Goal: Information Seeking & Learning: Compare options

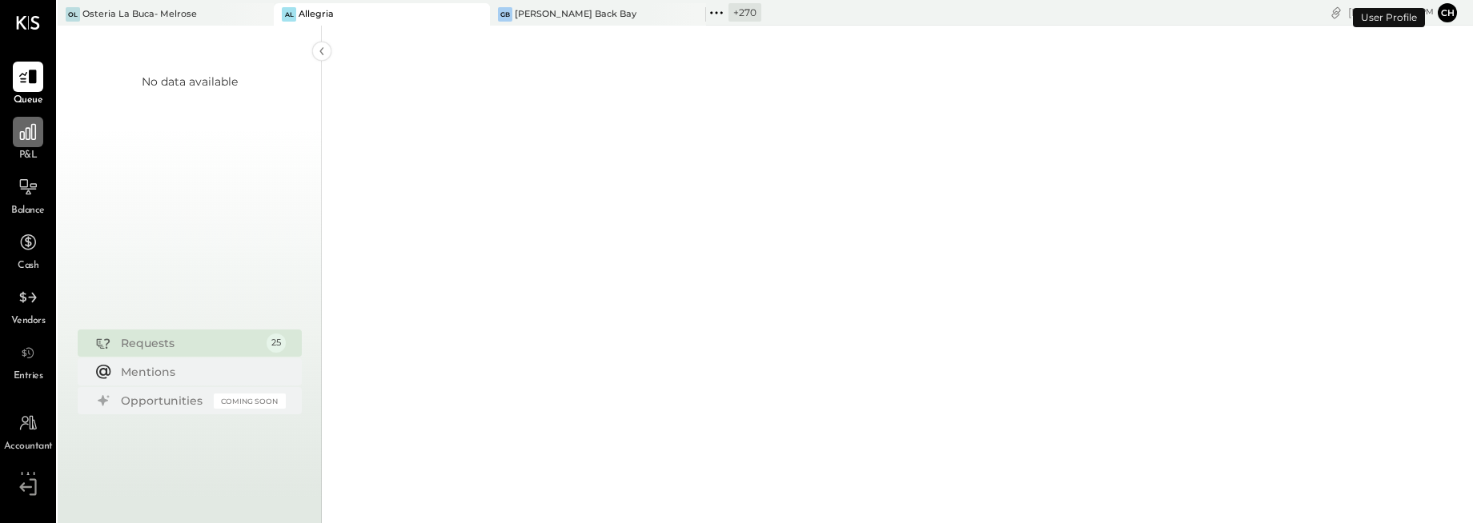
click at [34, 134] on icon at bounding box center [28, 132] width 21 height 21
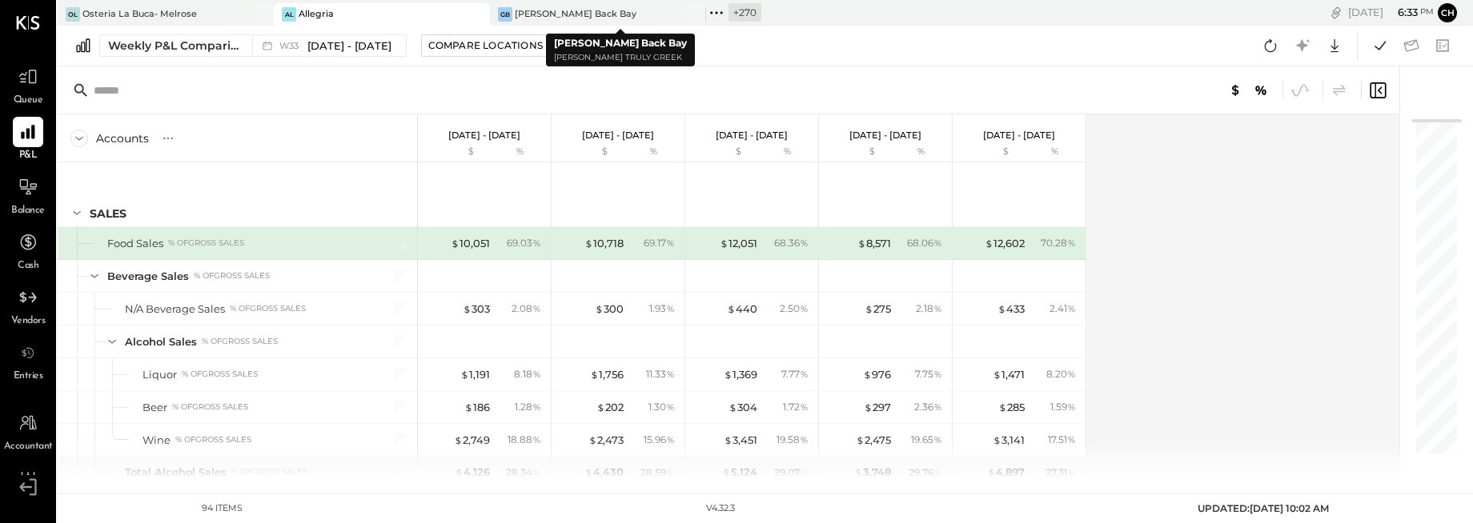
click at [711, 11] on icon at bounding box center [711, 12] width 2 height 2
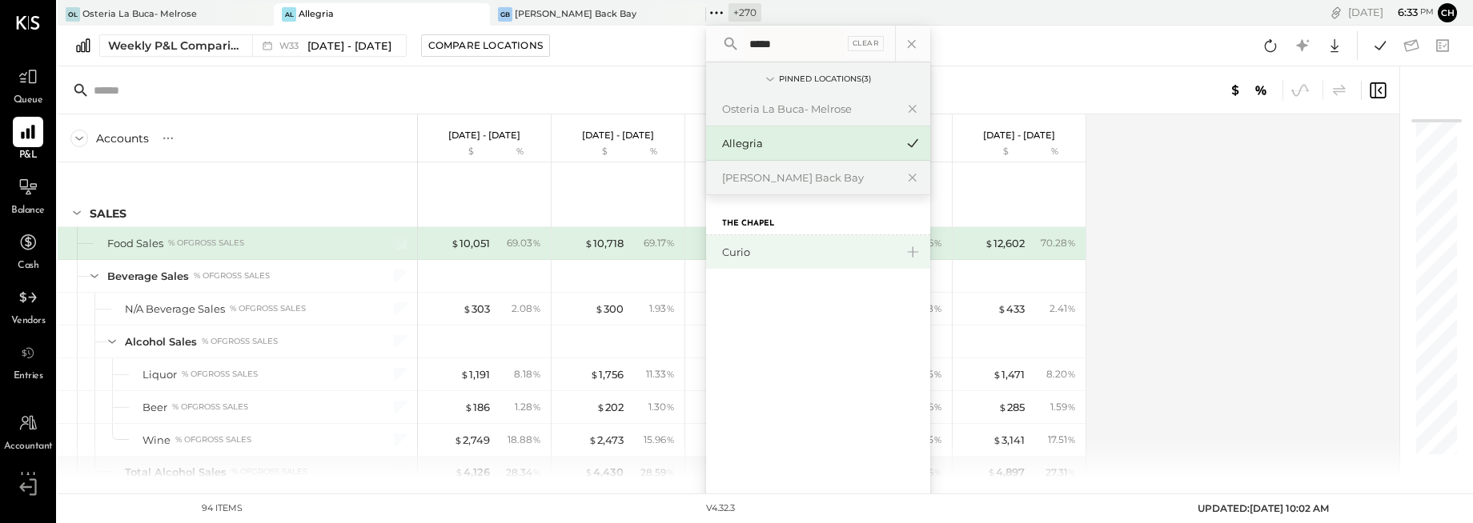
type input "*****"
click at [740, 247] on div "Curio" at bounding box center [808, 252] width 173 height 15
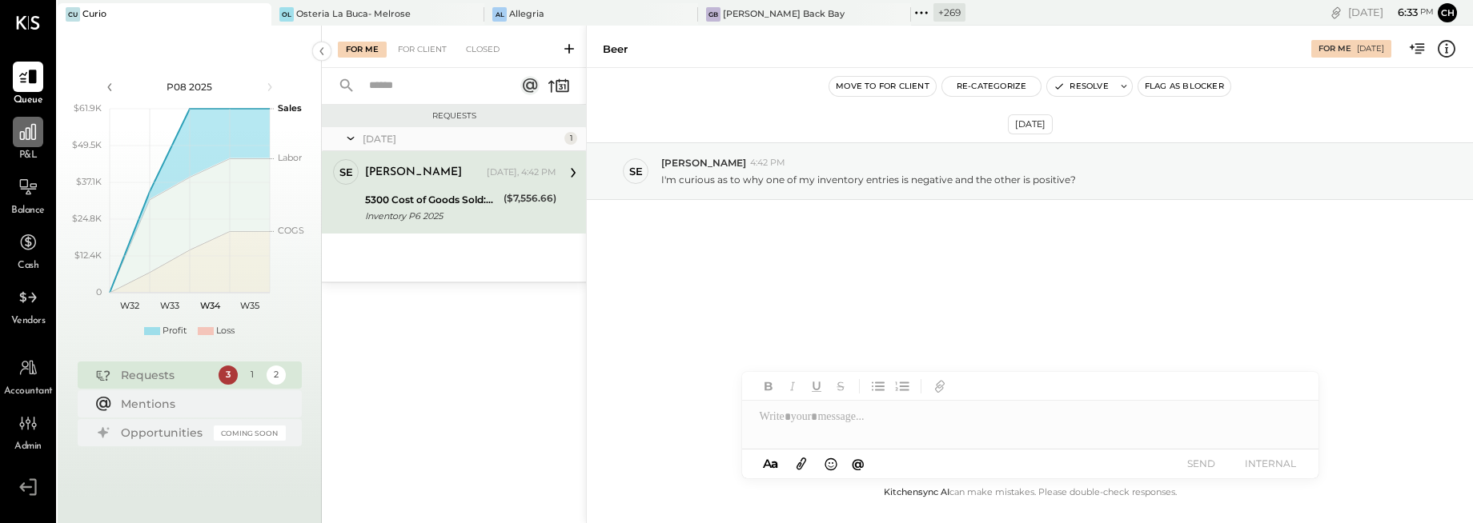
click at [19, 142] on icon at bounding box center [28, 132] width 21 height 21
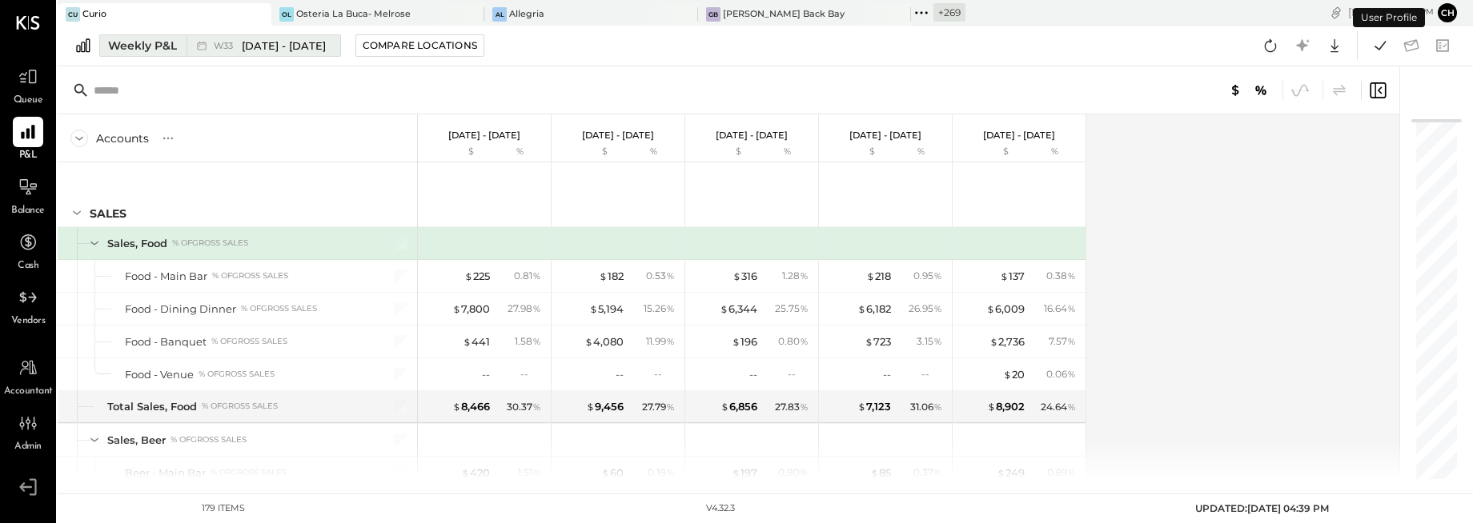
click at [230, 50] on span "W33" at bounding box center [226, 46] width 24 height 9
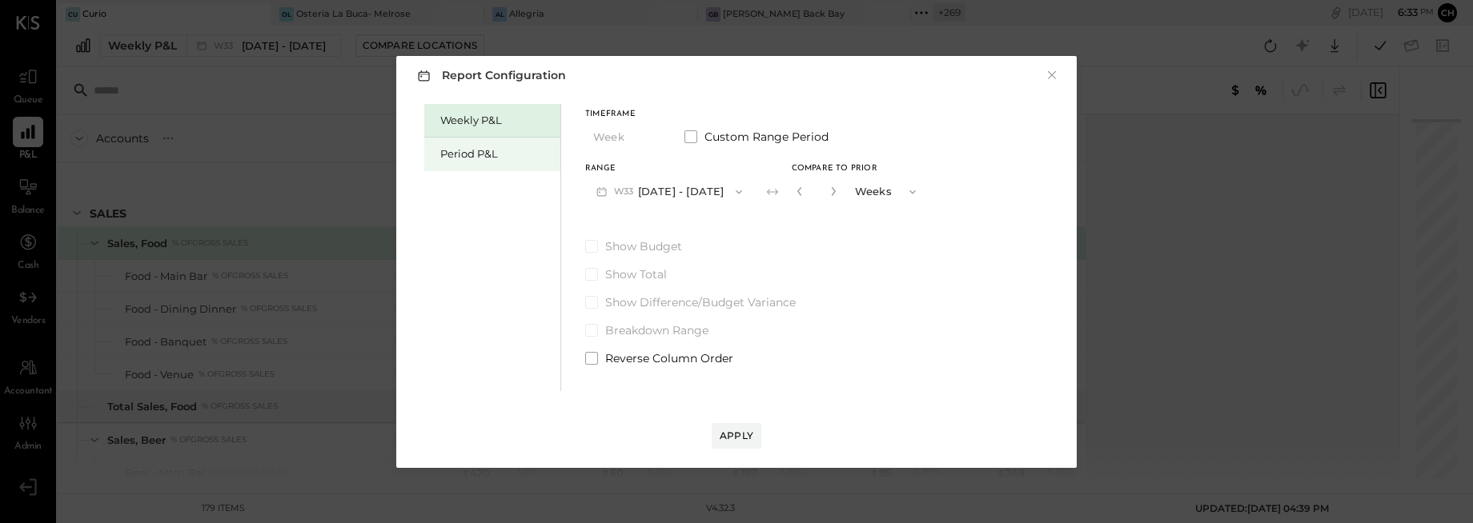
click at [481, 155] on div "Period P&L" at bounding box center [496, 153] width 112 height 15
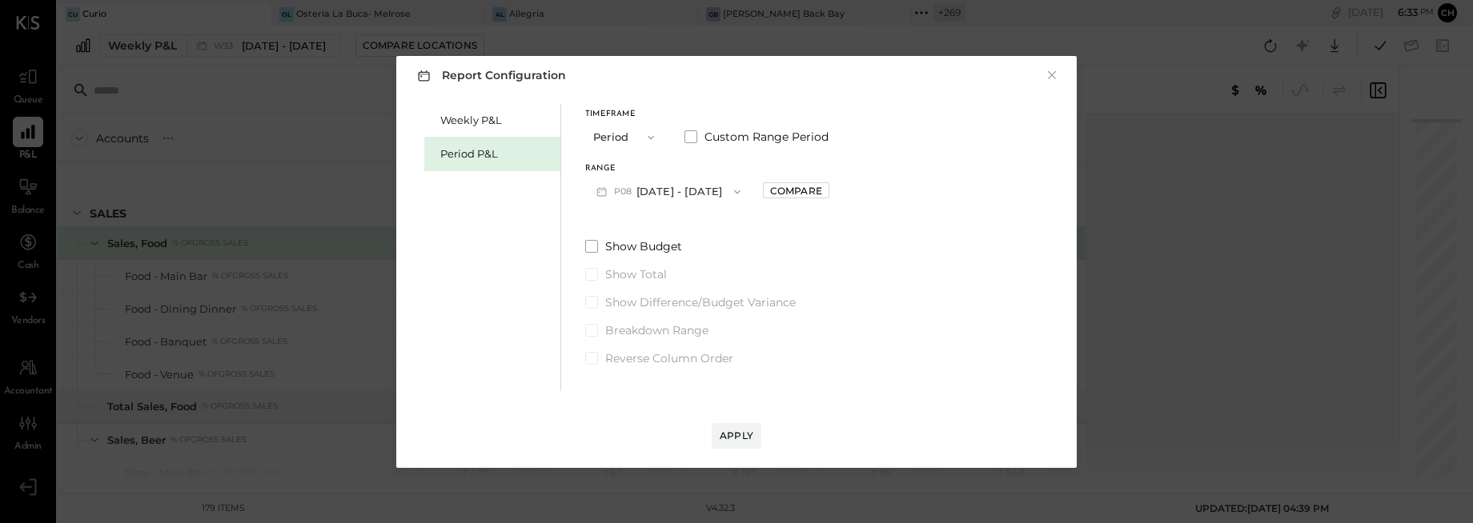
click at [649, 190] on button "P08 [DATE] - [DATE]" at bounding box center [668, 192] width 166 height 30
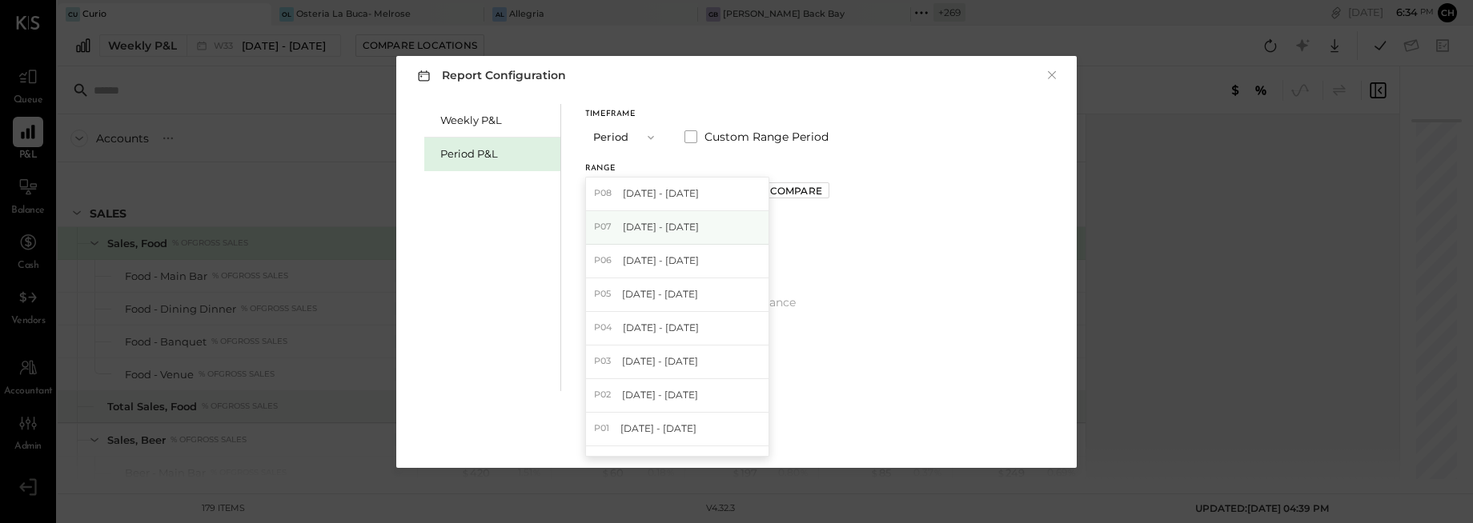
click at [663, 226] on span "[DATE] - [DATE]" at bounding box center [661, 227] width 76 height 14
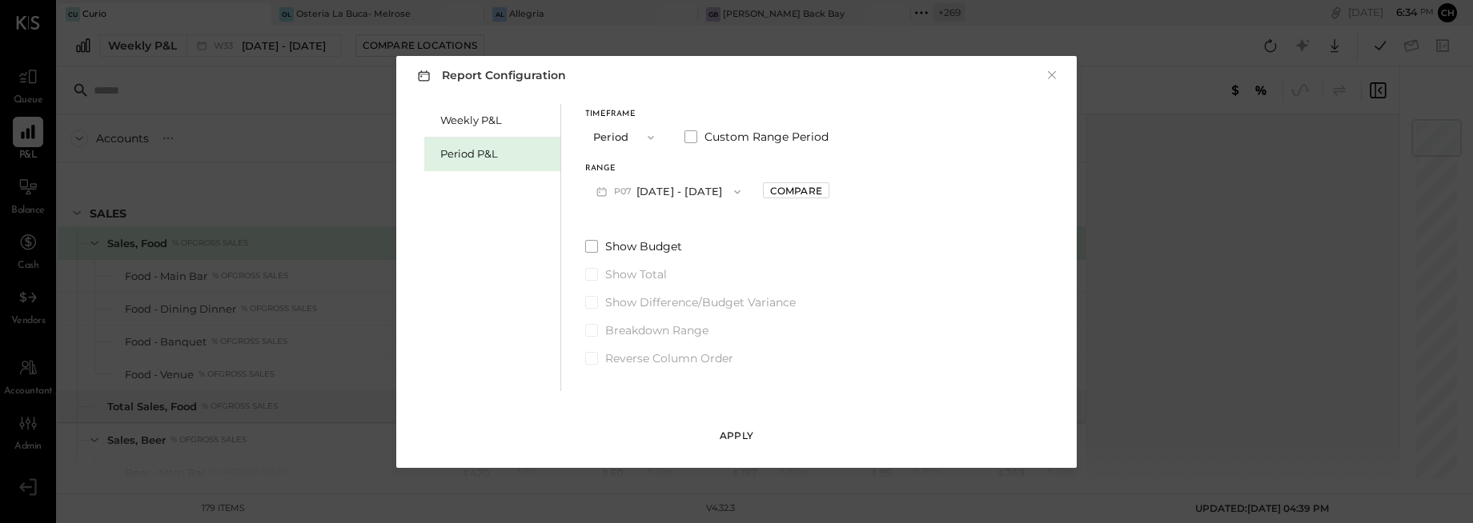
click at [737, 441] on div "Apply" at bounding box center [737, 436] width 34 height 14
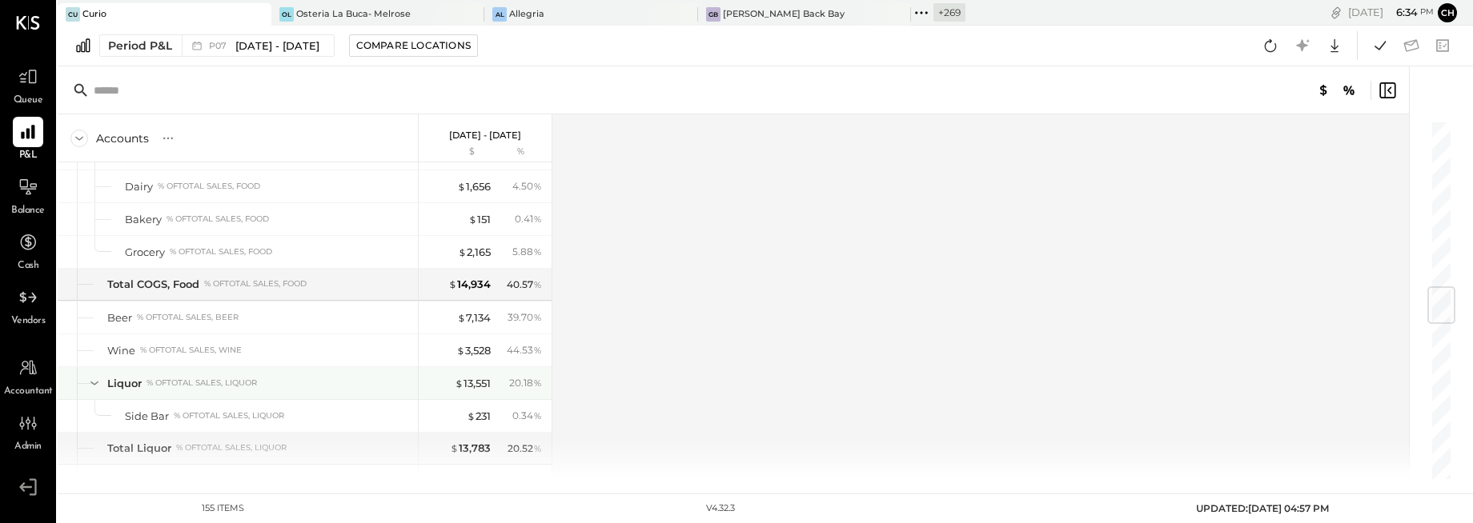
scroll to position [1383, 0]
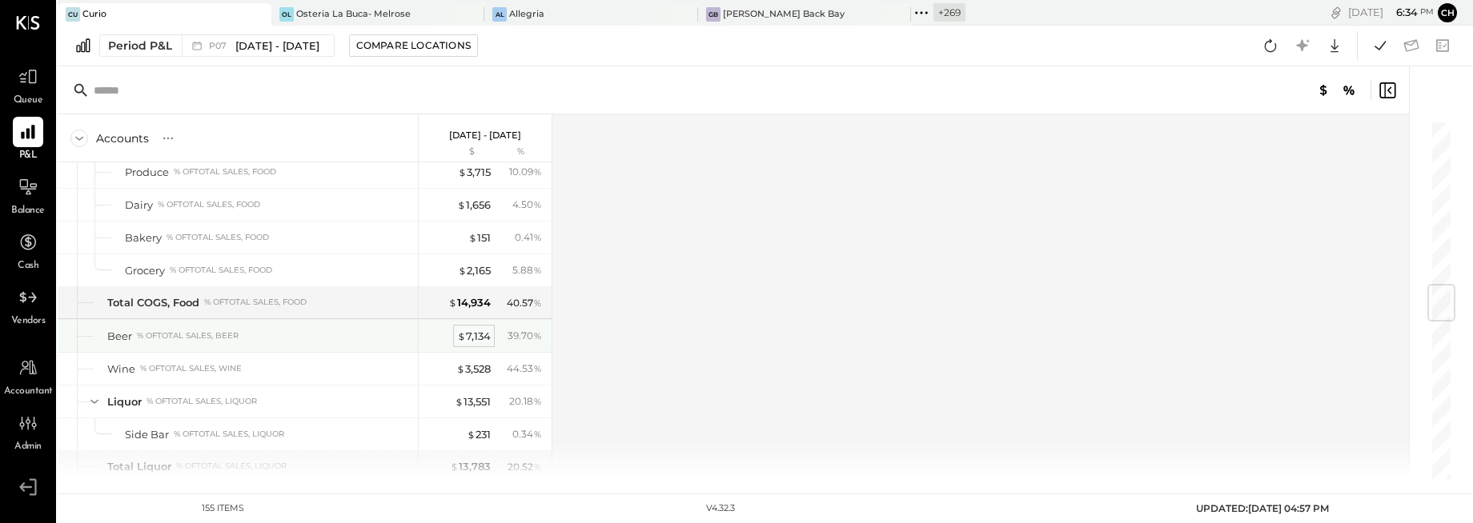
click at [483, 338] on div "$ 7,134" at bounding box center [474, 336] width 34 height 15
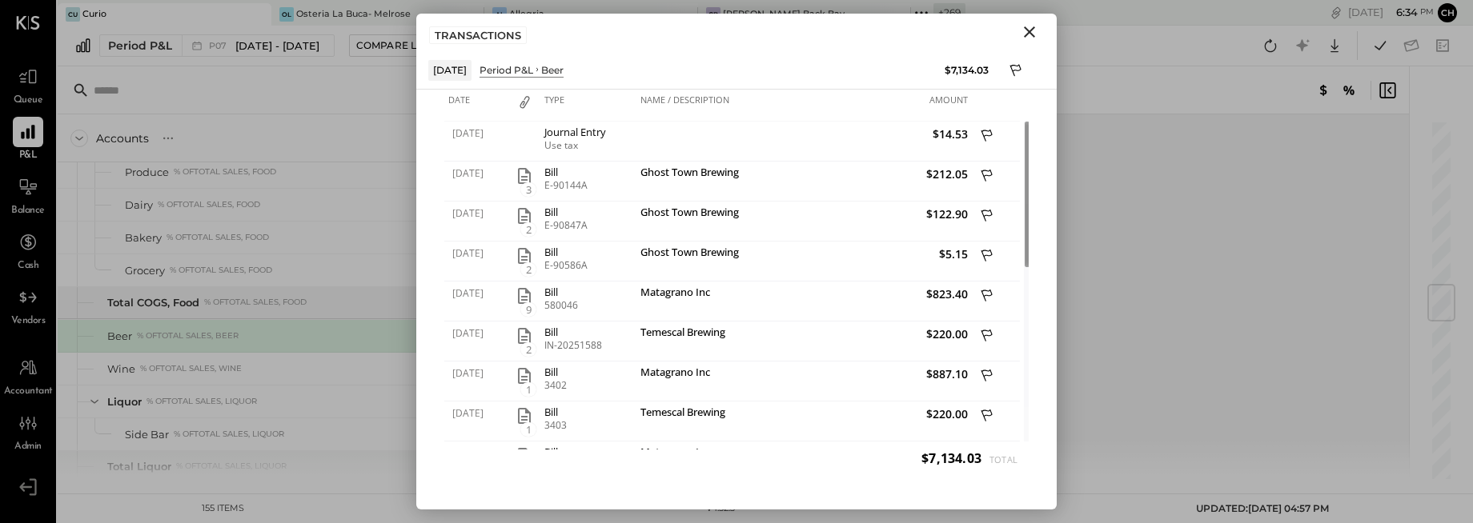
click at [1025, 30] on icon "Close" at bounding box center [1029, 31] width 19 height 19
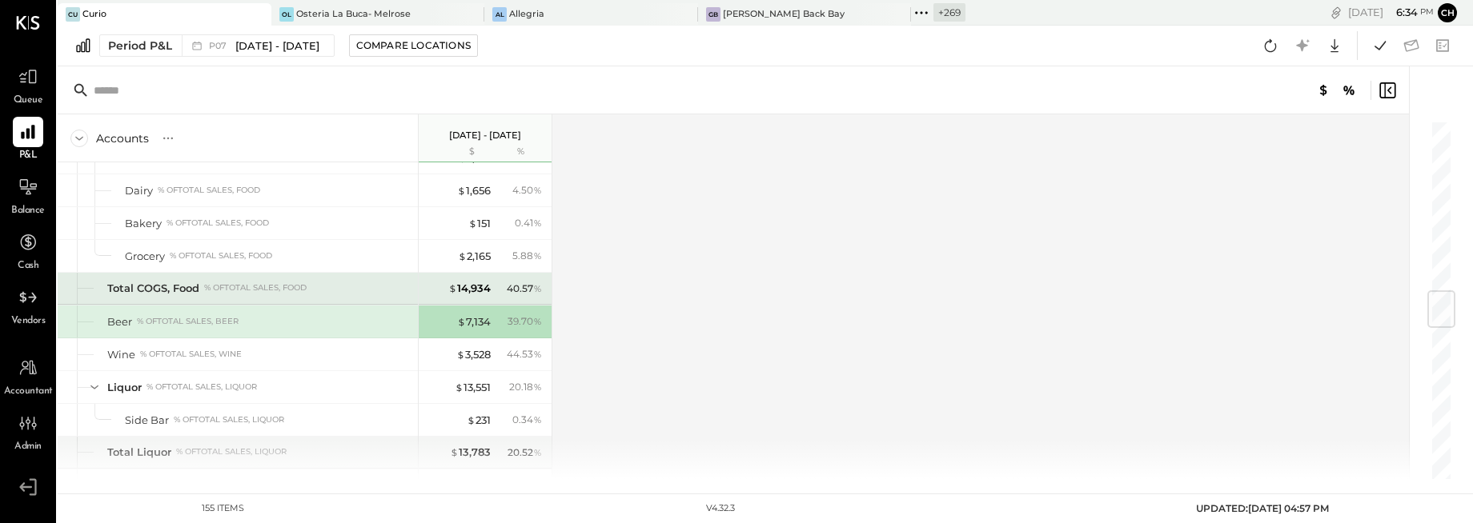
scroll to position [1433, 0]
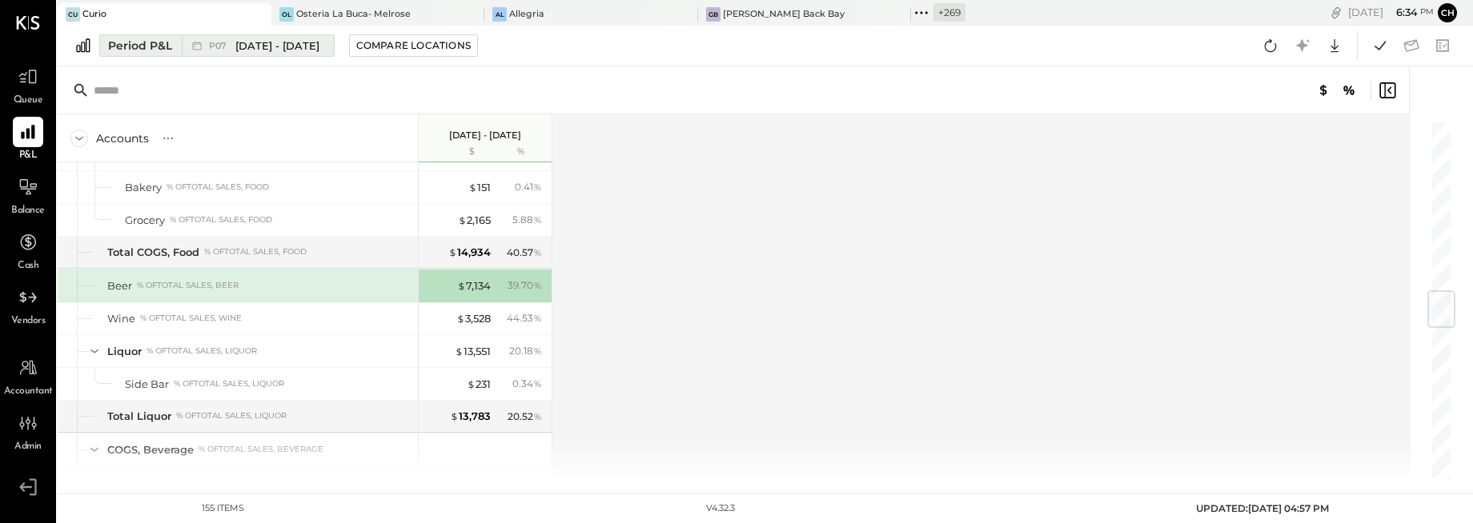
click at [308, 47] on span "[DATE] - [DATE]" at bounding box center [277, 45] width 84 height 15
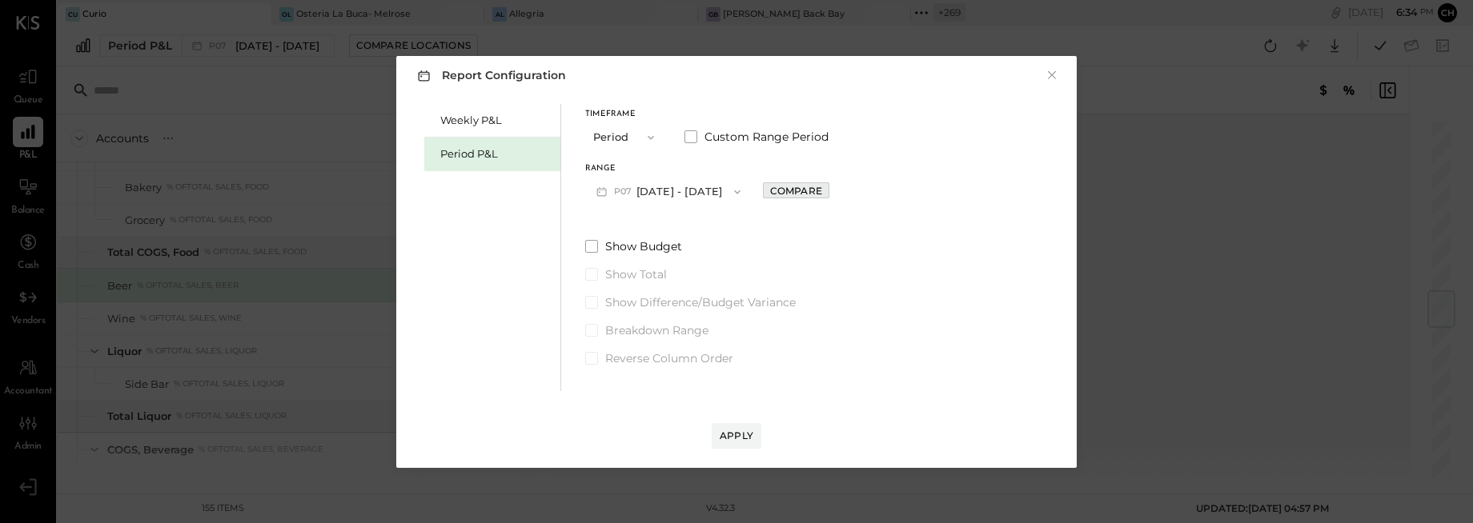
click at [806, 187] on div "Compare" at bounding box center [796, 191] width 52 height 14
click at [748, 438] on div "Apply" at bounding box center [737, 436] width 34 height 14
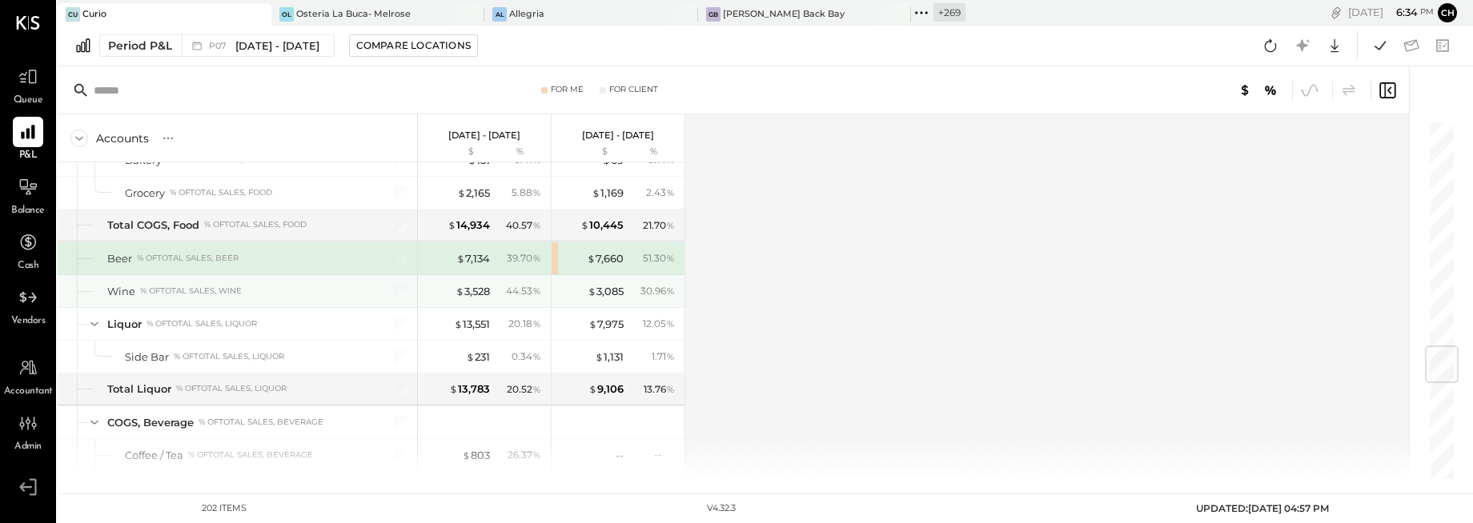
scroll to position [1869, 0]
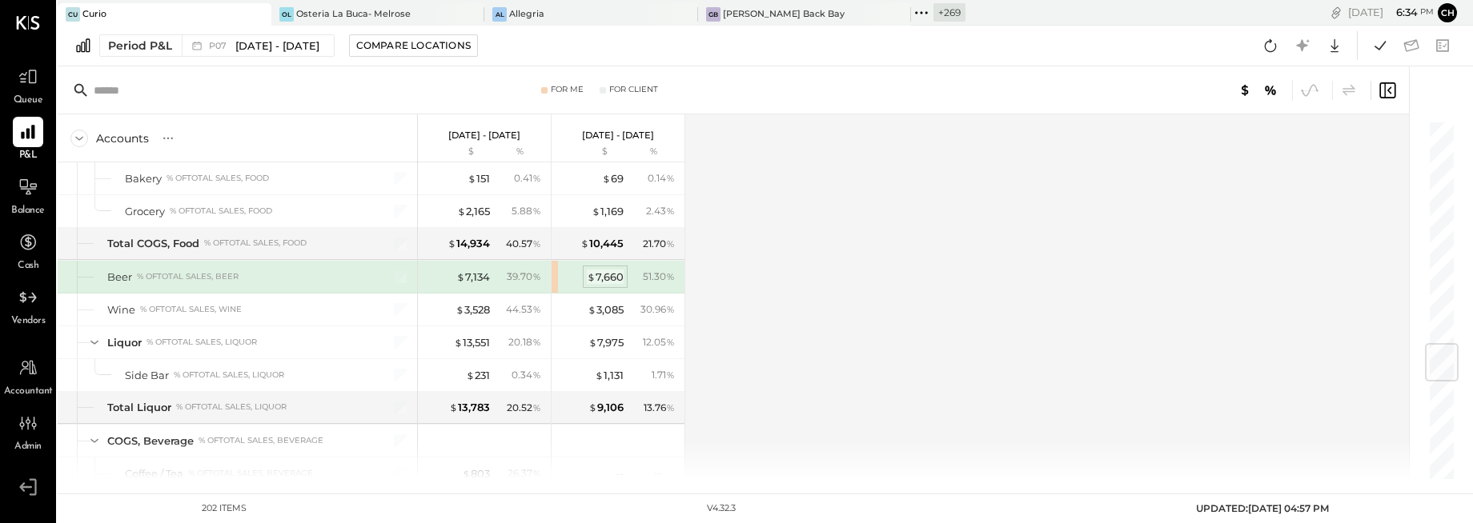
click at [609, 279] on div "$ 7,660" at bounding box center [605, 277] width 37 height 15
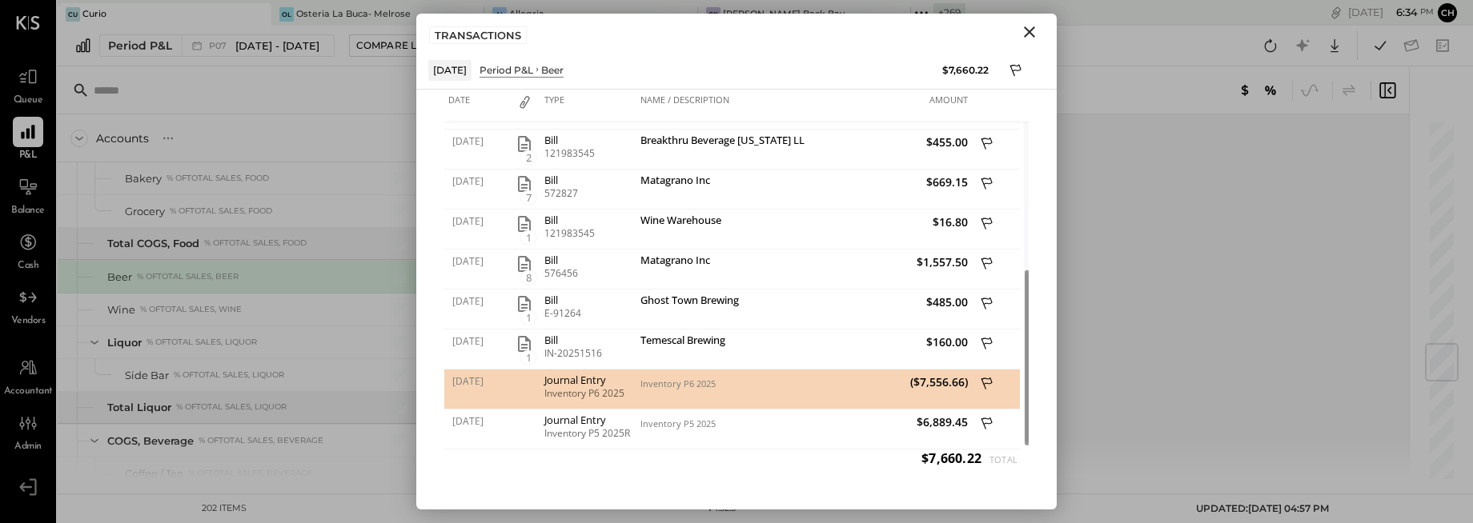
click at [1032, 28] on icon "Close" at bounding box center [1029, 31] width 11 height 11
